Goal: Information Seeking & Learning: Find specific fact

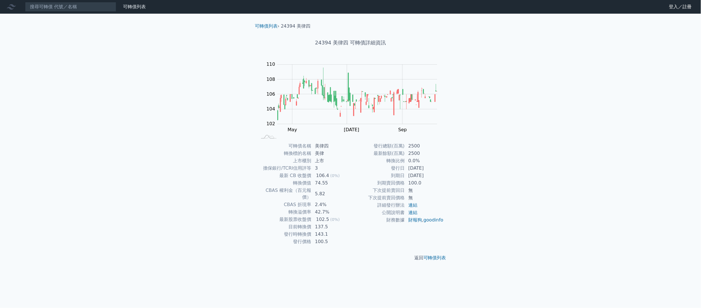
click at [97, 7] on input at bounding box center [70, 7] width 91 height 10
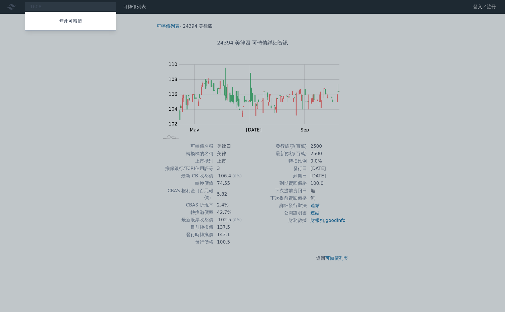
click at [56, 4] on div at bounding box center [252, 156] width 505 height 312
click at [48, 7] on div "1608 無此可轉債" at bounding box center [70, 7] width 91 height 10
type input "1"
type input "2"
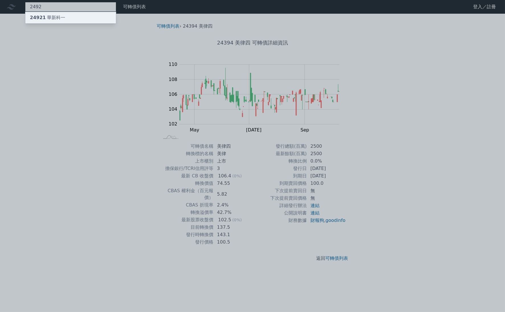
type input "2492"
click at [48, 20] on div "24921 華新科一" at bounding box center [47, 17] width 35 height 7
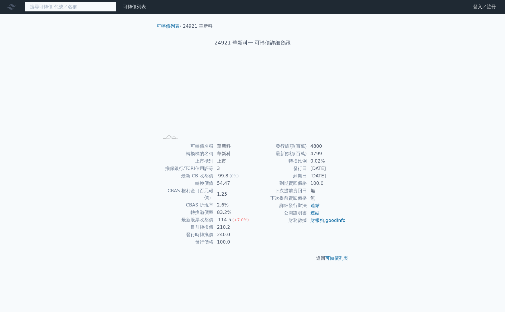
click at [43, 7] on input at bounding box center [70, 7] width 91 height 10
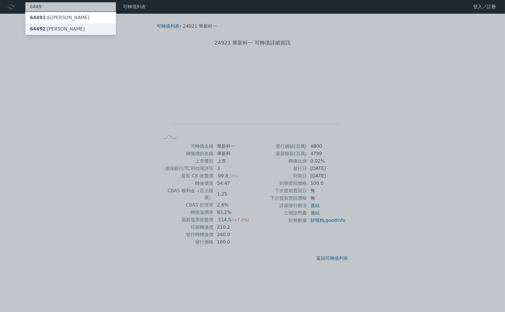
type input "6449"
click at [49, 28] on div "64492 [PERSON_NAME]" at bounding box center [57, 29] width 55 height 7
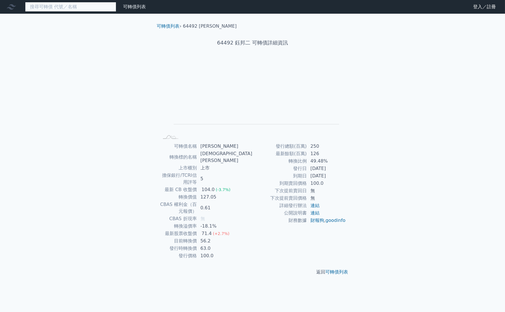
click at [55, 7] on input at bounding box center [70, 7] width 91 height 10
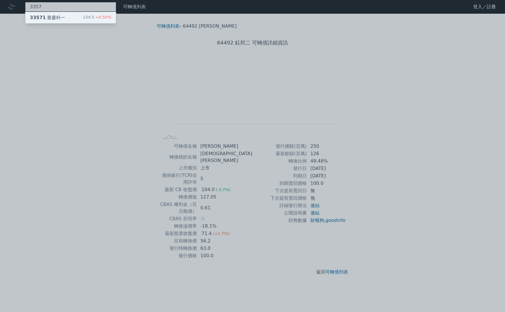
type input "3357"
click at [56, 16] on div "33571 臺慶科一" at bounding box center [47, 17] width 35 height 7
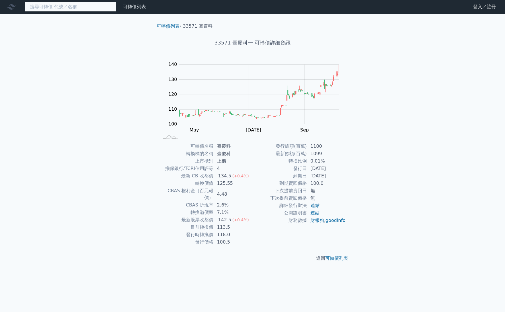
click at [54, 6] on input at bounding box center [70, 7] width 91 height 10
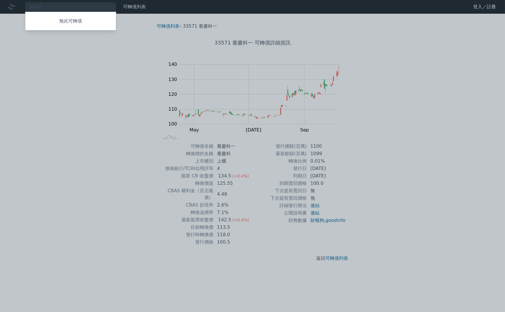
click at [57, 11] on div at bounding box center [252, 156] width 505 height 312
drag, startPoint x: 54, startPoint y: 9, endPoint x: 25, endPoint y: 9, distance: 28.2
click at [26, 9] on div "6862 無此可轉債" at bounding box center [70, 7] width 91 height 10
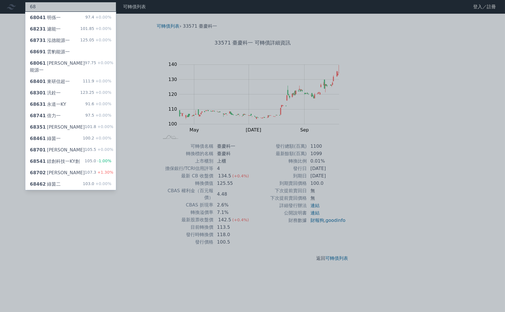
type input "6"
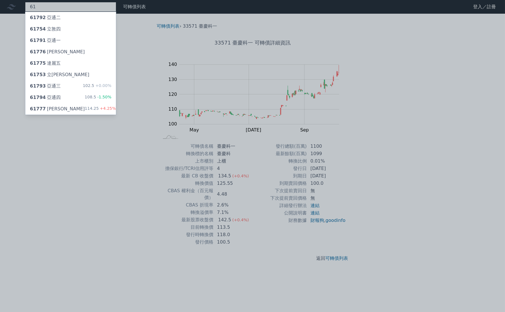
type input "6"
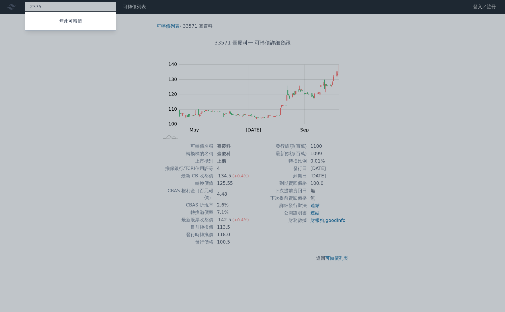
type input "2375"
click at [62, 71] on div at bounding box center [252, 156] width 505 height 312
